Goal: Task Accomplishment & Management: Use online tool/utility

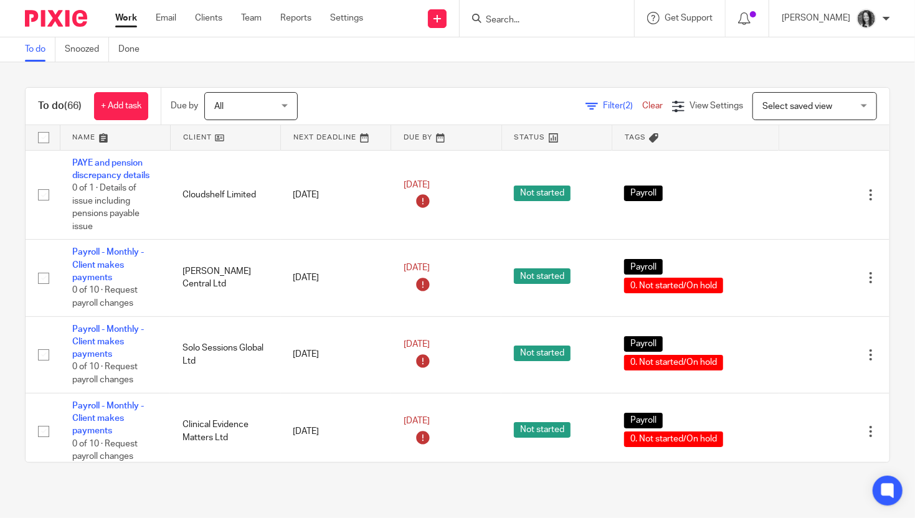
click at [537, 21] on input "Search" at bounding box center [540, 20] width 112 height 11
click at [205, 141] on link at bounding box center [226, 137] width 110 height 25
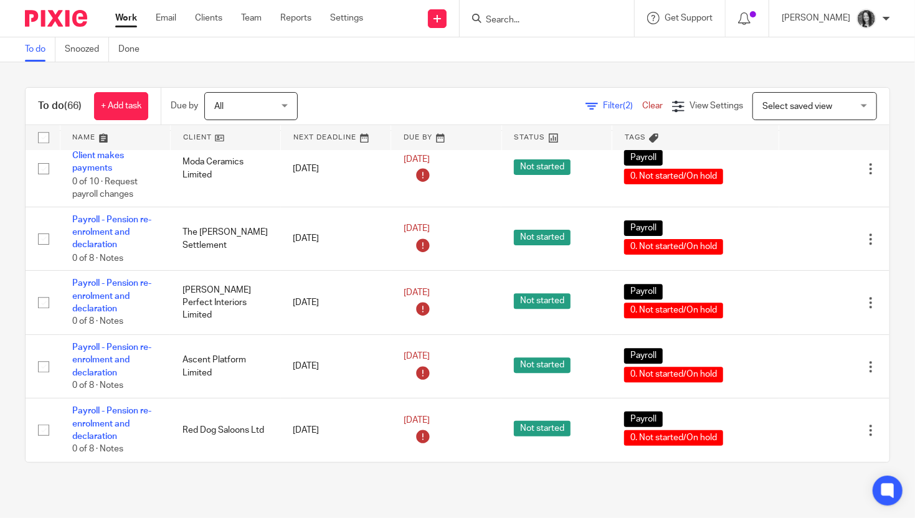
scroll to position [4792, 0]
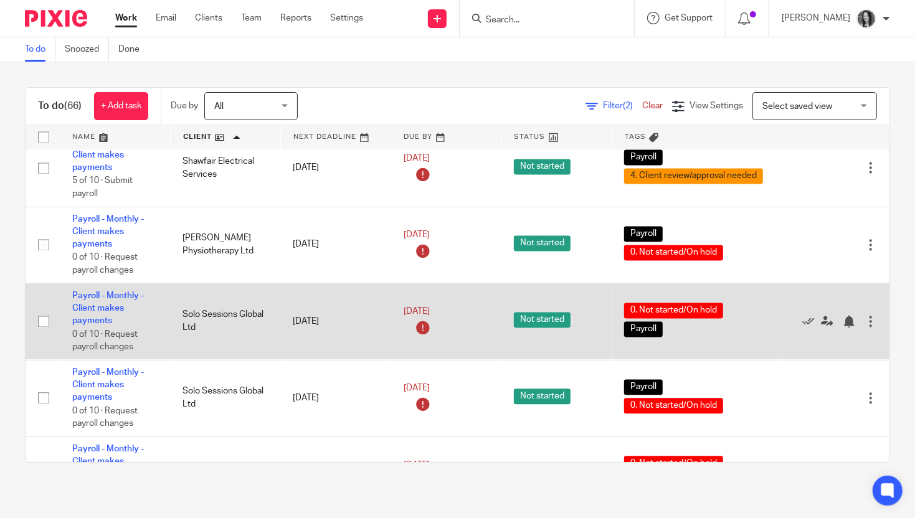
scroll to position [4190, 0]
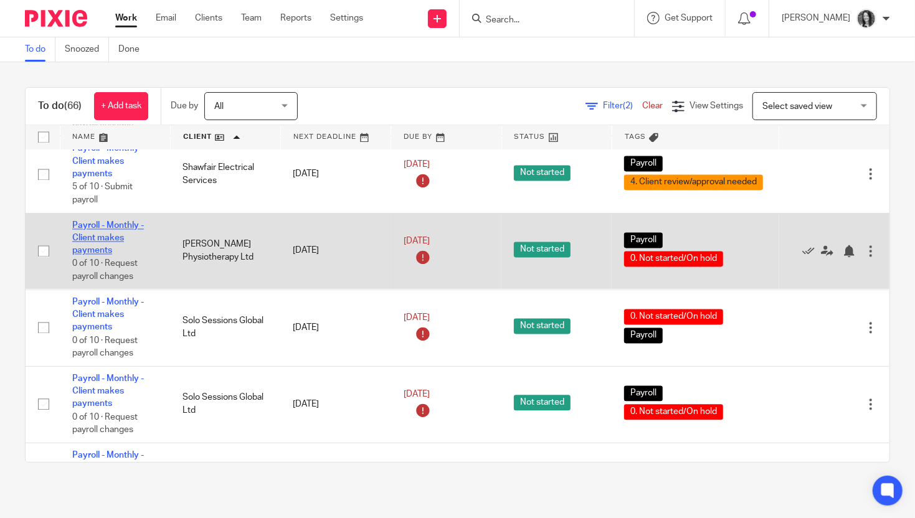
click at [119, 256] on link "Payroll - Monthly - Client makes payments" at bounding box center [108, 239] width 72 height 34
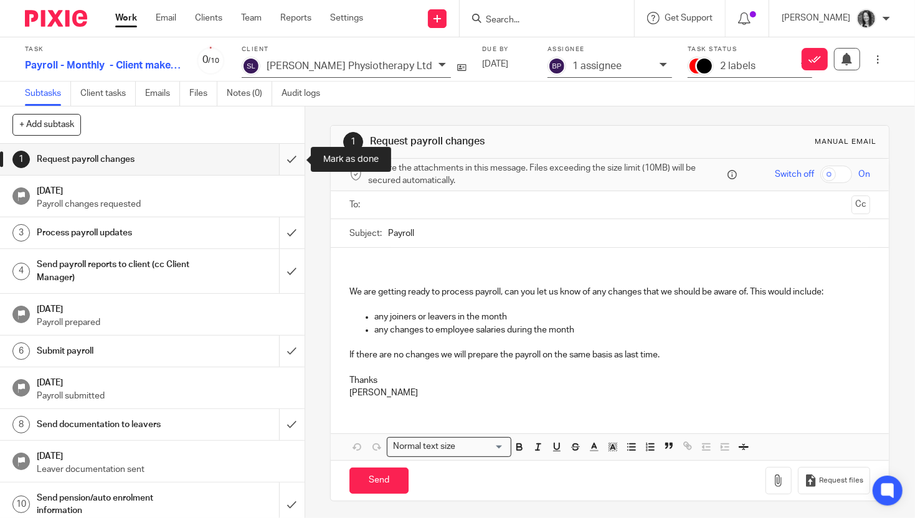
click at [292, 161] on input "submit" at bounding box center [152, 159] width 304 height 31
click at [290, 231] on input "submit" at bounding box center [152, 232] width 304 height 31
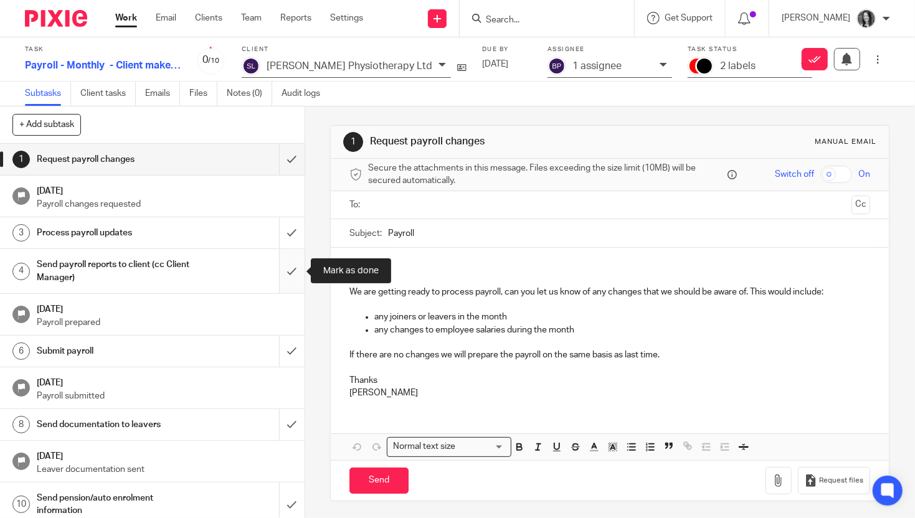
click at [295, 273] on input "submit" at bounding box center [152, 271] width 304 height 44
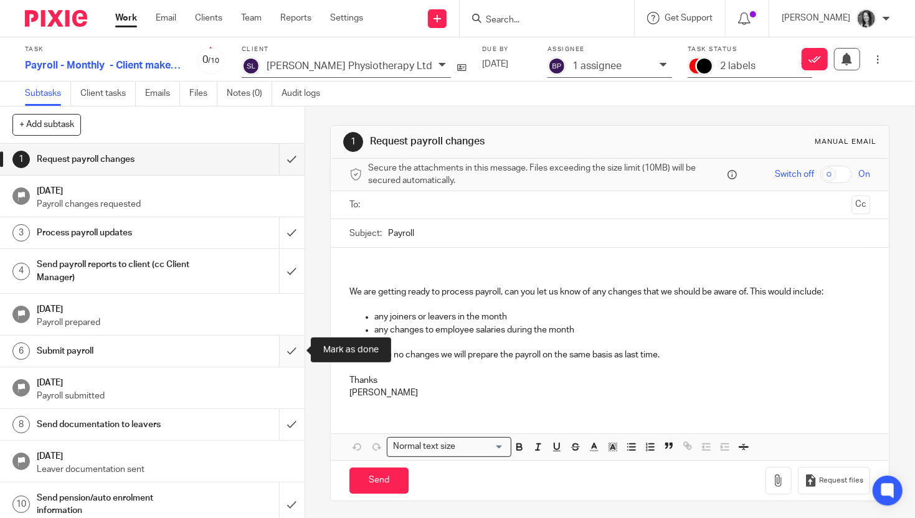
click at [295, 342] on input "submit" at bounding box center [152, 351] width 304 height 31
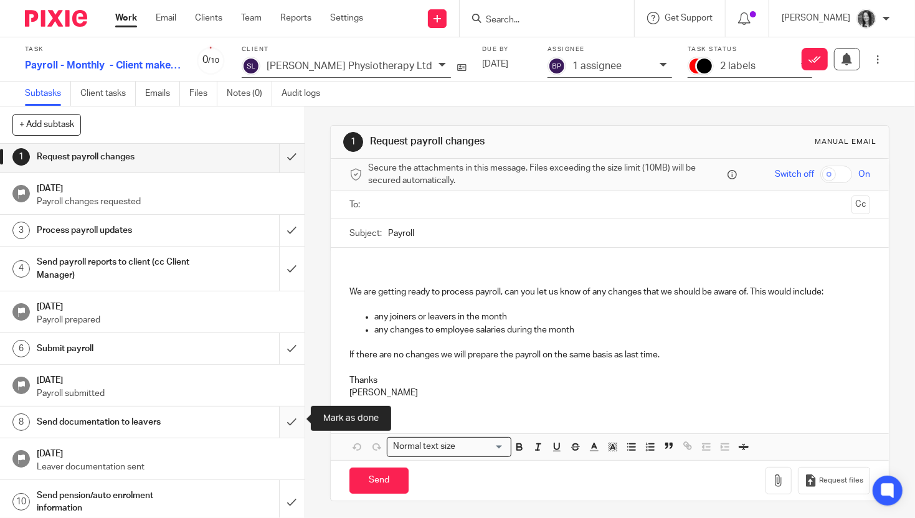
scroll to position [7, 0]
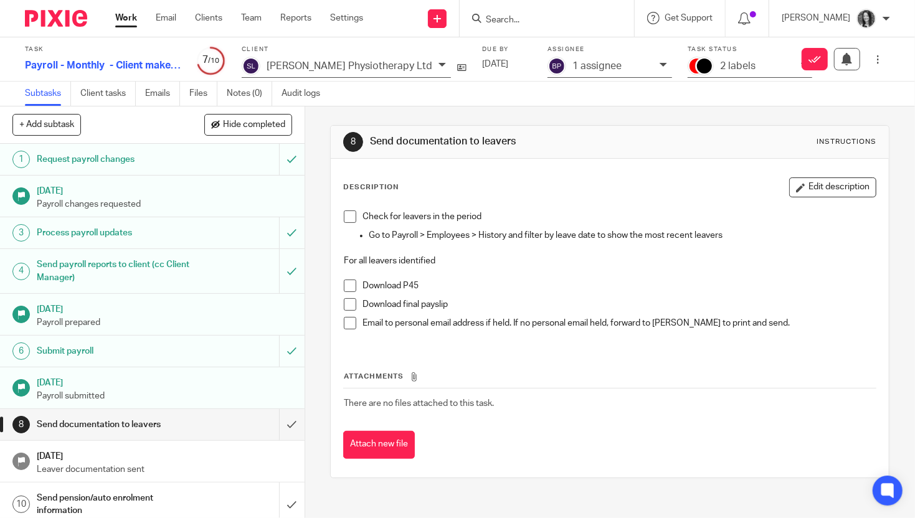
scroll to position [7, 0]
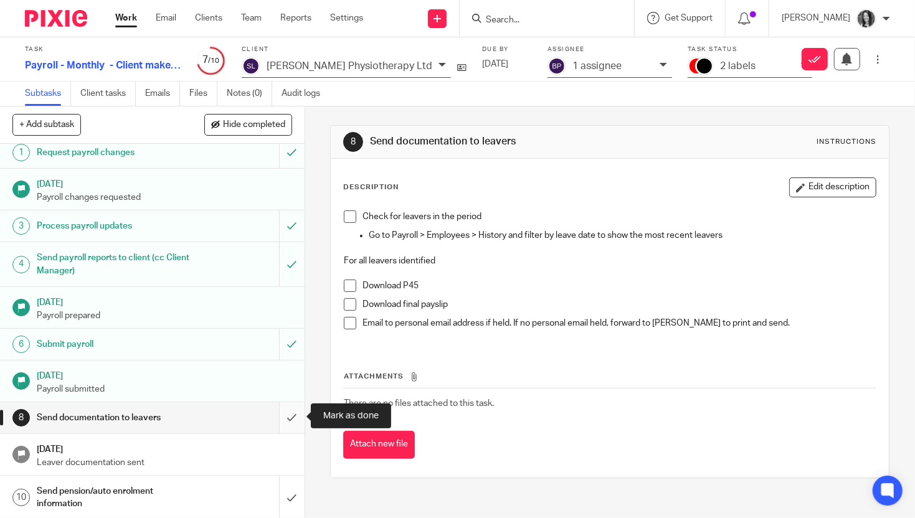
click at [294, 418] on input "submit" at bounding box center [152, 417] width 304 height 31
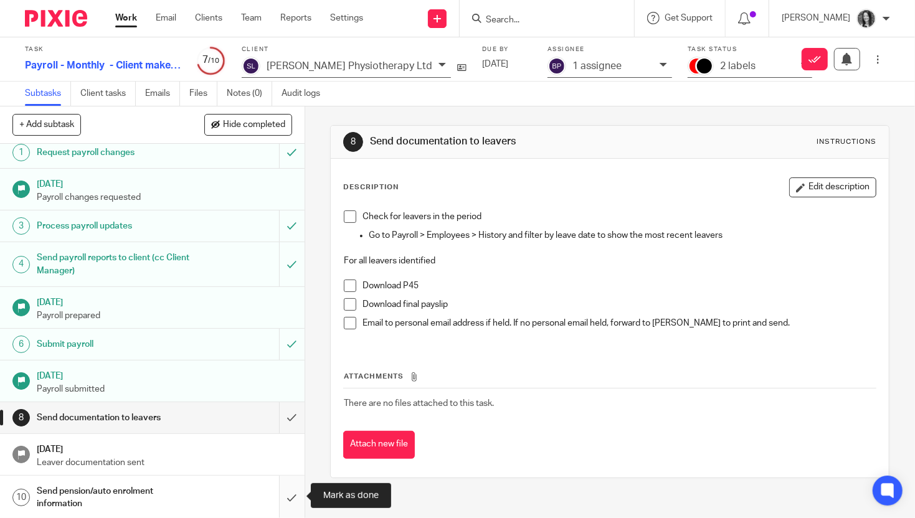
click at [289, 499] on input "submit" at bounding box center [152, 498] width 304 height 44
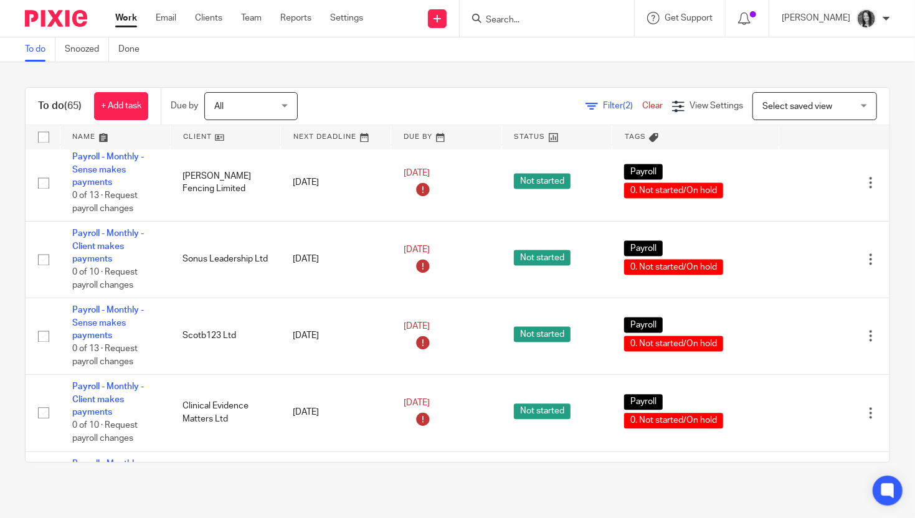
scroll to position [4714, 0]
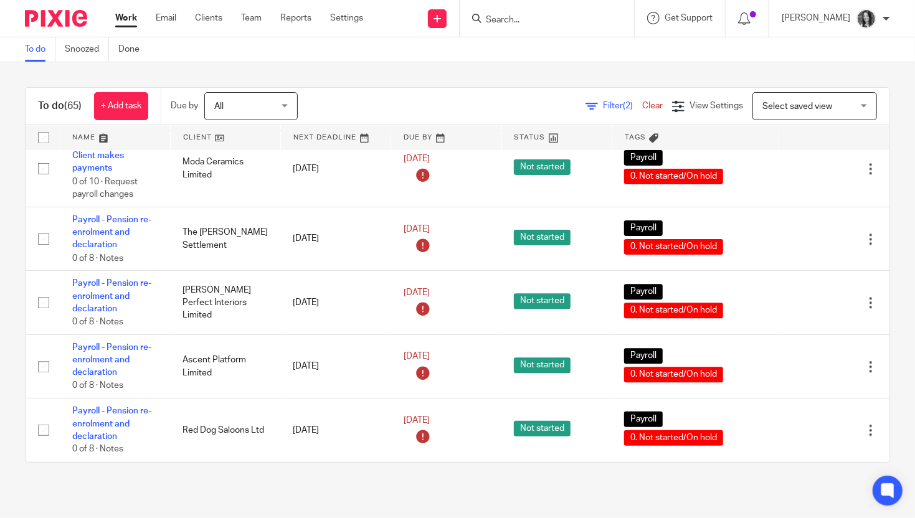
click at [193, 139] on link at bounding box center [226, 137] width 110 height 25
